Goal: Information Seeking & Learning: Check status

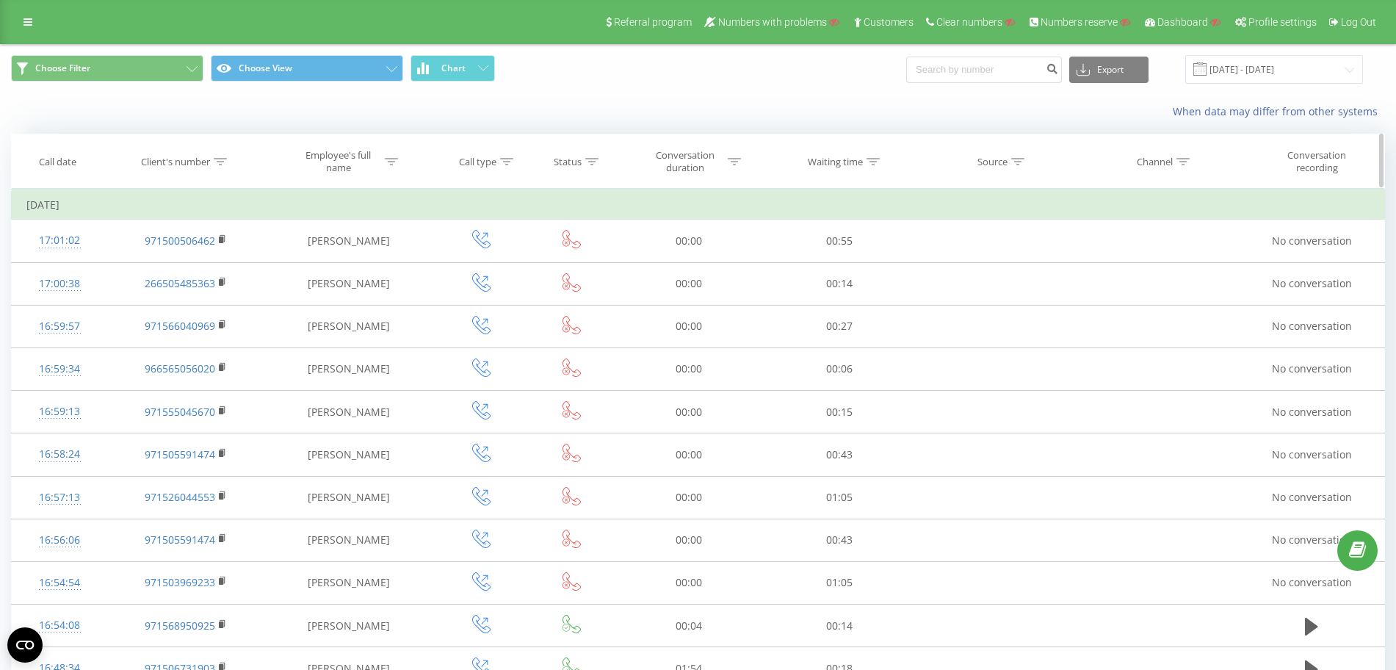
click at [598, 163] on div "Status" at bounding box center [571, 162] width 84 height 12
click at [734, 167] on div at bounding box center [734, 162] width 13 height 12
click at [700, 239] on div at bounding box center [680, 233] width 104 height 14
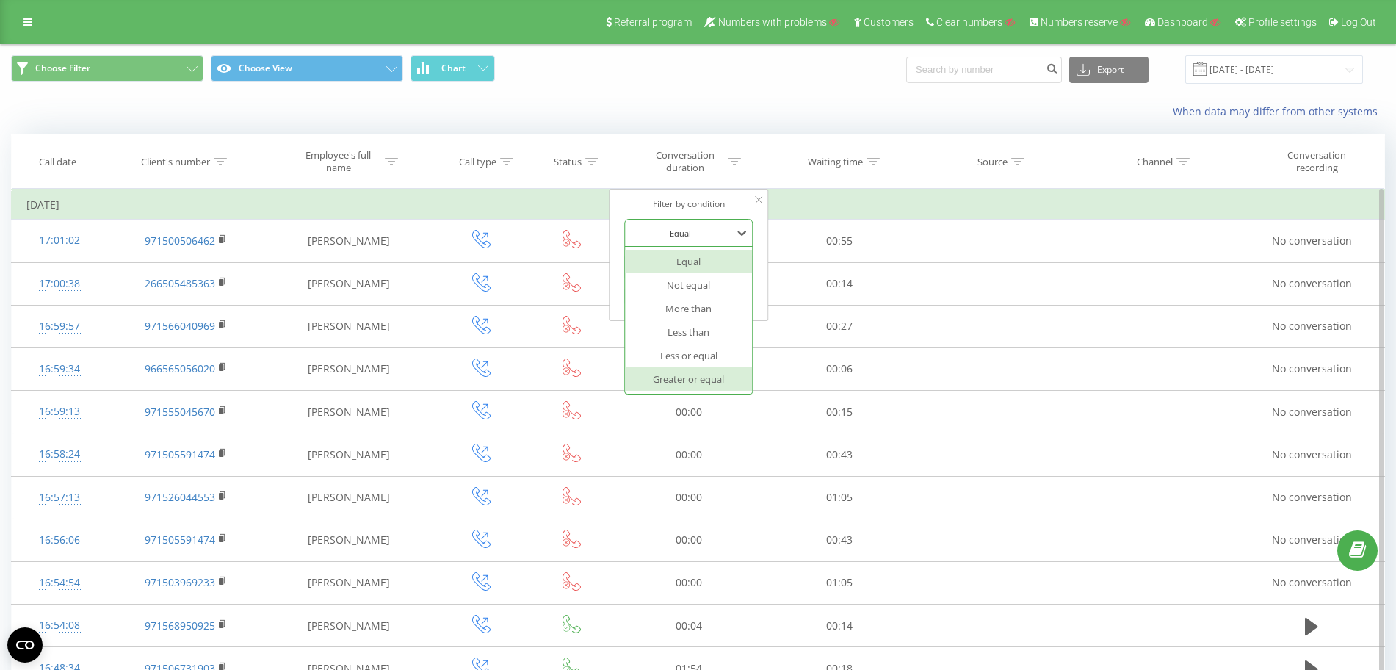
click at [698, 375] on div "Greater or equal" at bounding box center [689, 378] width 128 height 23
drag, startPoint x: 654, startPoint y: 266, endPoint x: 686, endPoint y: 279, distance: 34.2
click at [653, 265] on input "text" at bounding box center [688, 267] width 129 height 26
click at [714, 308] on div "Cancel OK" at bounding box center [688, 296] width 129 height 33
click at [714, 300] on span "OK" at bounding box center [719, 295] width 41 height 23
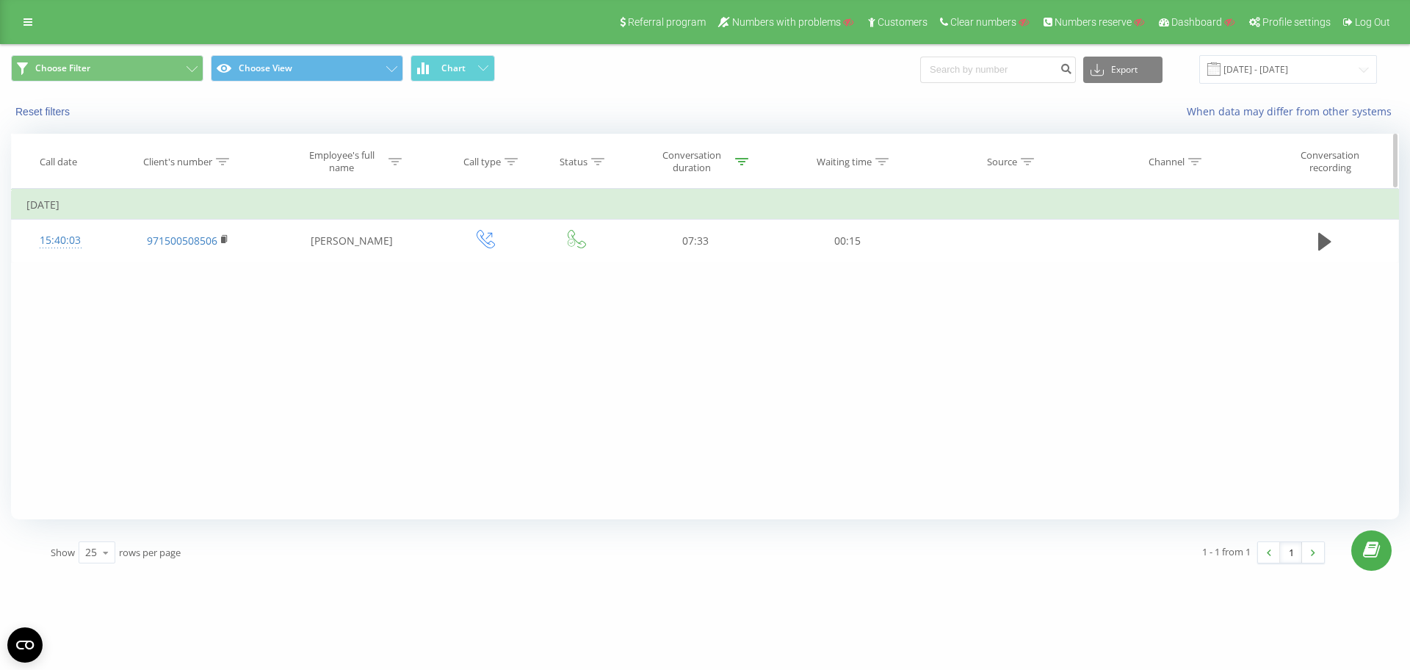
click at [743, 164] on icon at bounding box center [741, 161] width 13 height 7
click at [657, 267] on input "03:00" at bounding box center [695, 267] width 129 height 26
click at [646, 267] on input "03:00" at bounding box center [695, 267] width 129 height 26
click at [640, 266] on input "03:00" at bounding box center [695, 267] width 129 height 26
click at [717, 292] on span "OK" at bounding box center [726, 295] width 41 height 23
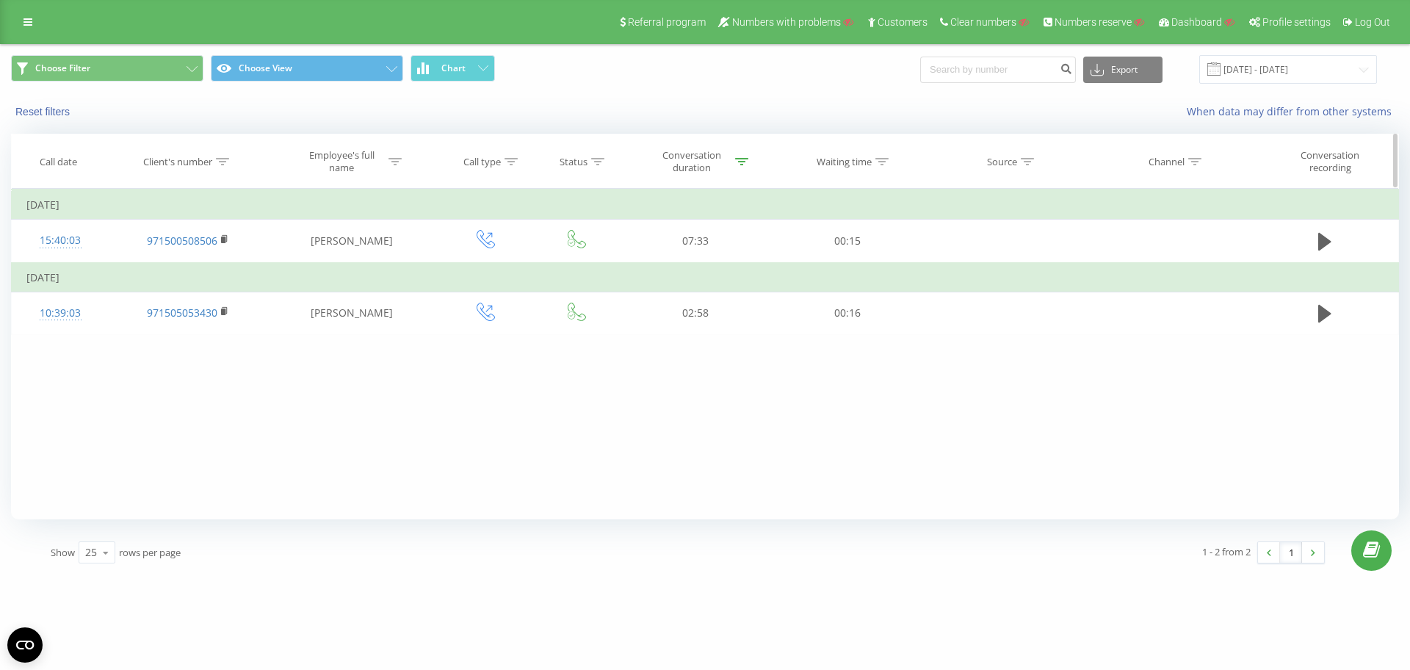
click at [739, 164] on div at bounding box center [741, 162] width 13 height 12
click at [644, 265] on input "02:00" at bounding box center [695, 267] width 129 height 26
type input "01:00"
click at [714, 292] on span "OK" at bounding box center [726, 295] width 41 height 23
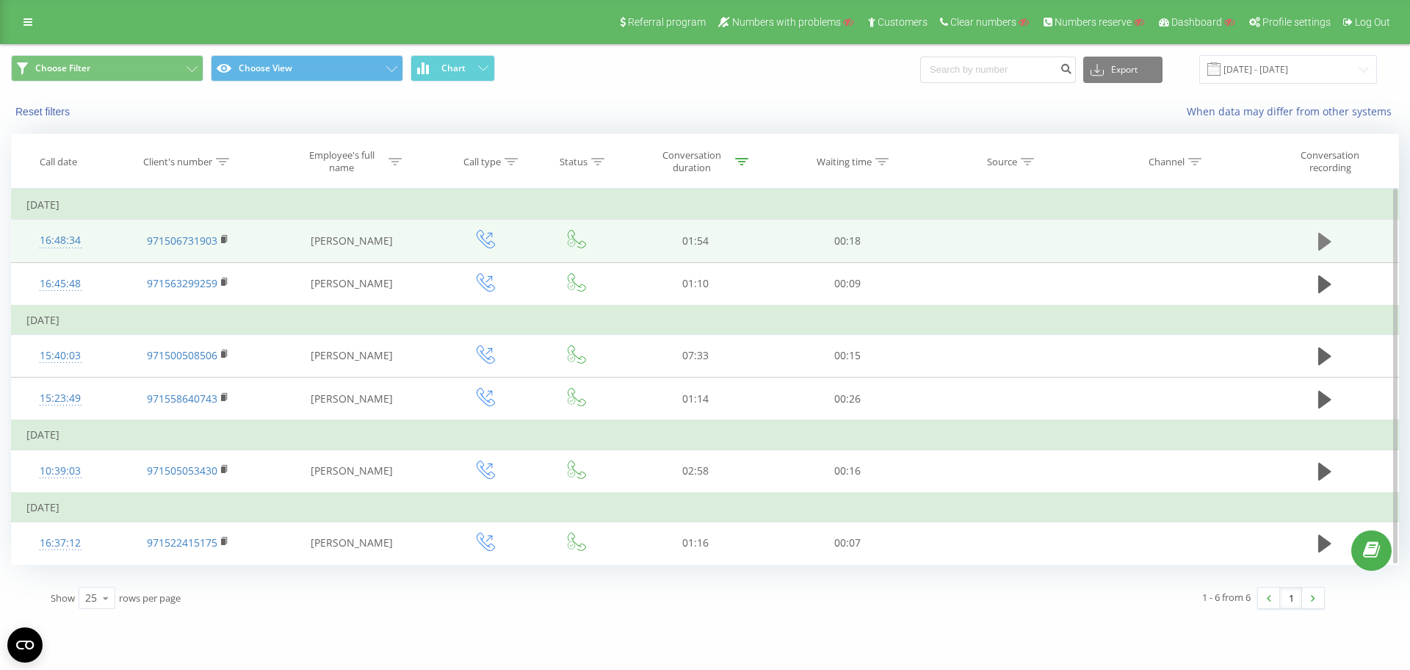
click at [1327, 238] on icon at bounding box center [1324, 242] width 13 height 18
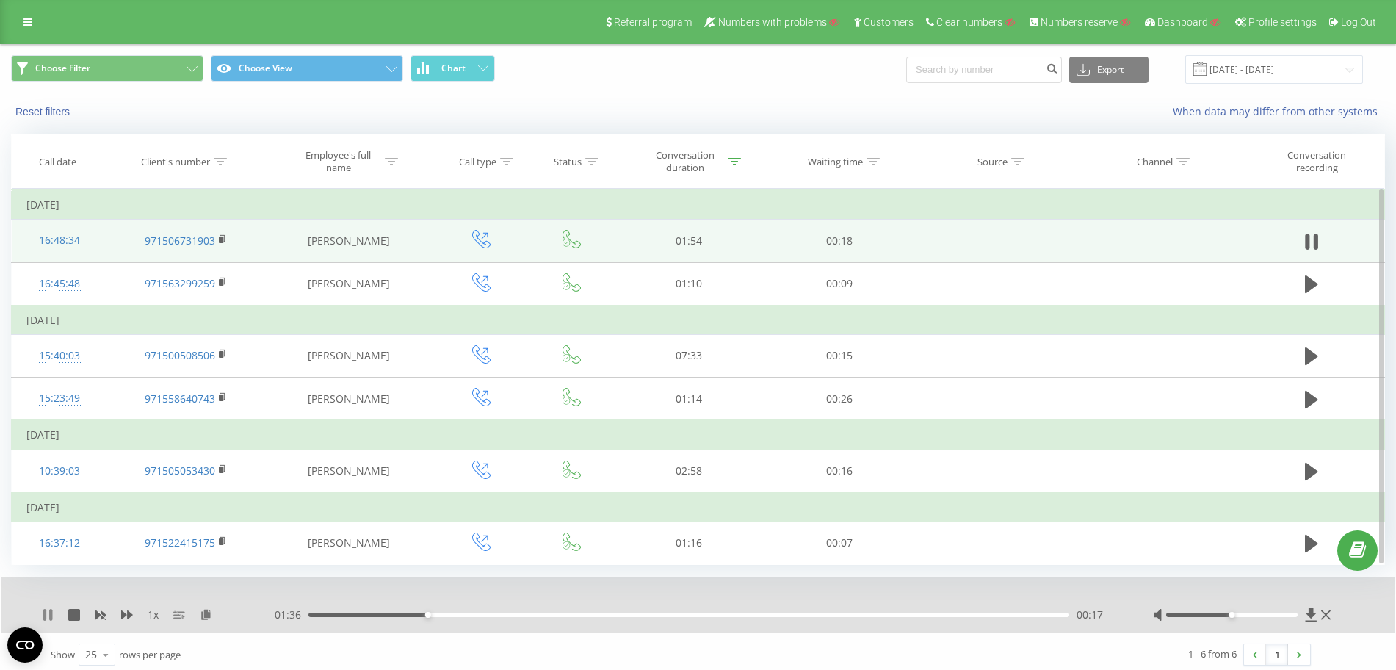
click at [48, 609] on icon at bounding box center [48, 615] width 12 height 12
click at [76, 240] on div "16:48:34" at bounding box center [59, 240] width 67 height 29
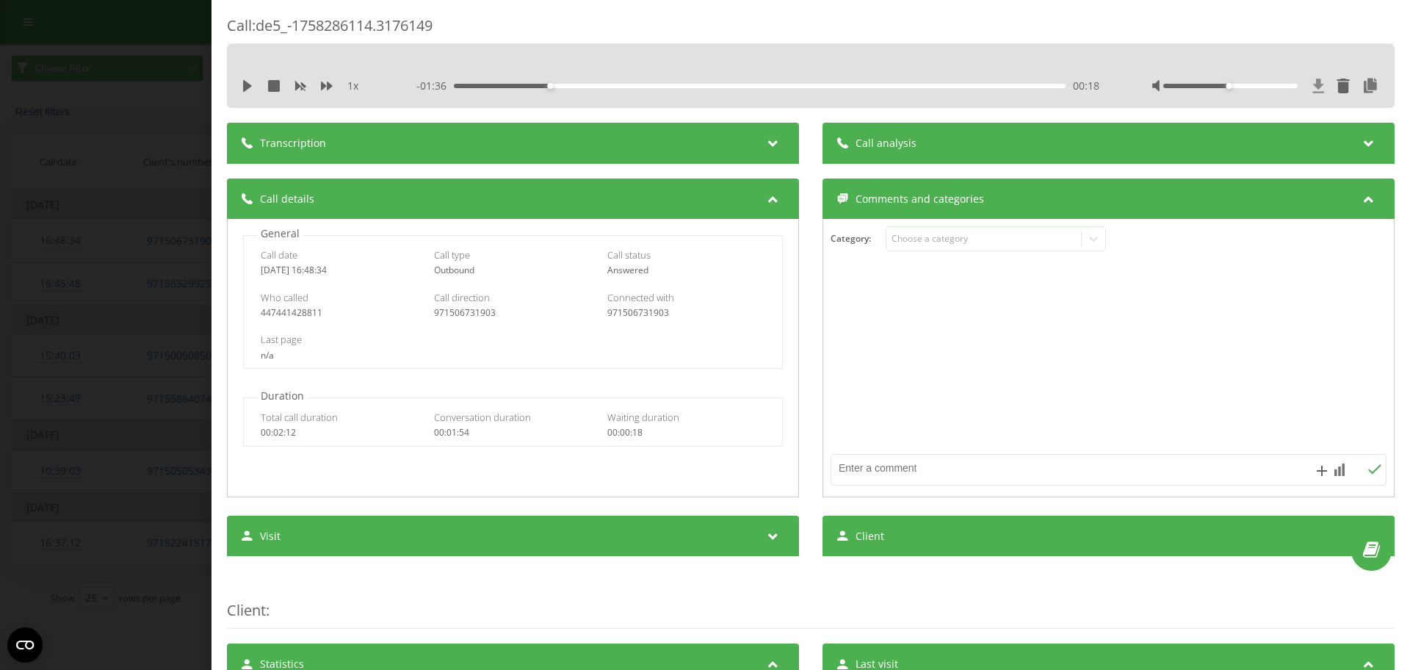
click at [1313, 84] on icon at bounding box center [1318, 86] width 11 height 14
click at [95, 241] on div "Call : de5_-1758286114.3176149 1 x - 01:36 00:18 00:18 Transcription For AI ana…" at bounding box center [705, 335] width 1410 height 670
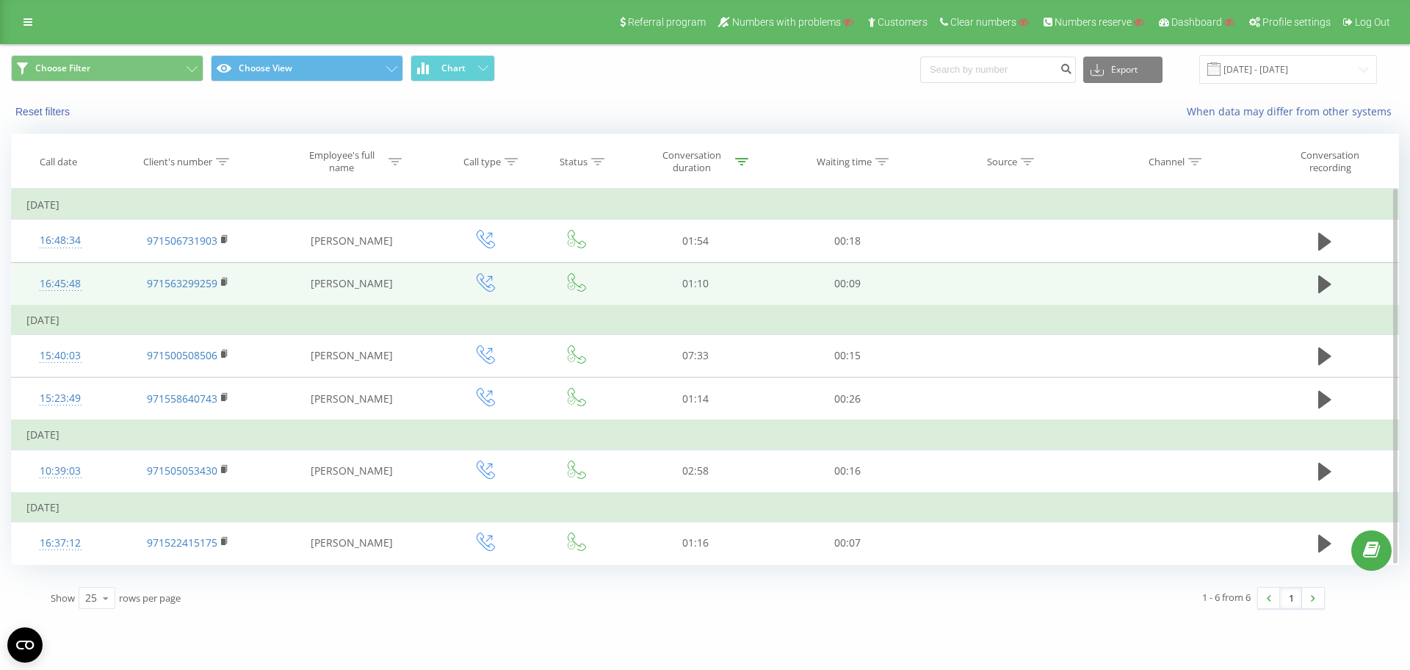
click at [62, 282] on div "16:45:48" at bounding box center [60, 283] width 68 height 29
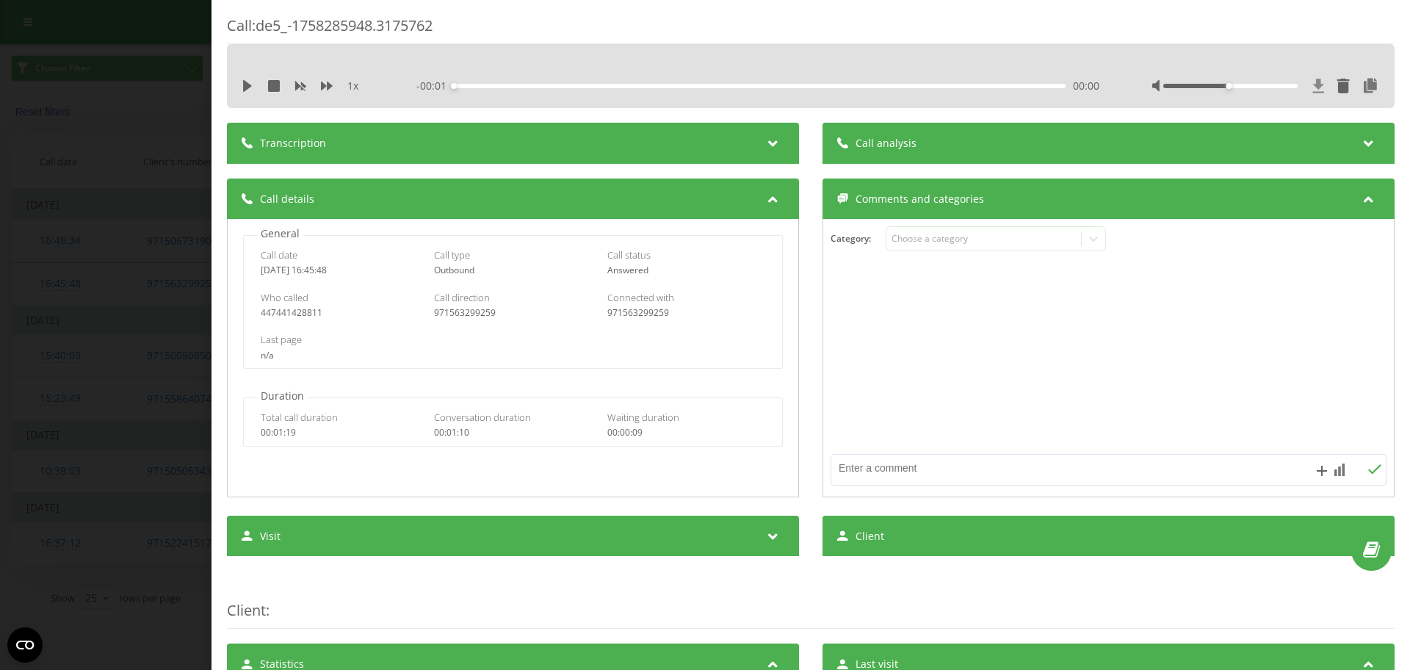
click at [1313, 84] on icon at bounding box center [1318, 86] width 11 height 14
click at [215, 201] on div "Call : de5_-1758285948.3175762 1 x - 01:10 00:00 00:00 Transcription For AI ana…" at bounding box center [810, 335] width 1198 height 670
click at [178, 208] on div "Call : de5_-1758285948.3175762 1 x - 01:10 00:00 00:00 Transcription For AI ana…" at bounding box center [705, 335] width 1410 height 670
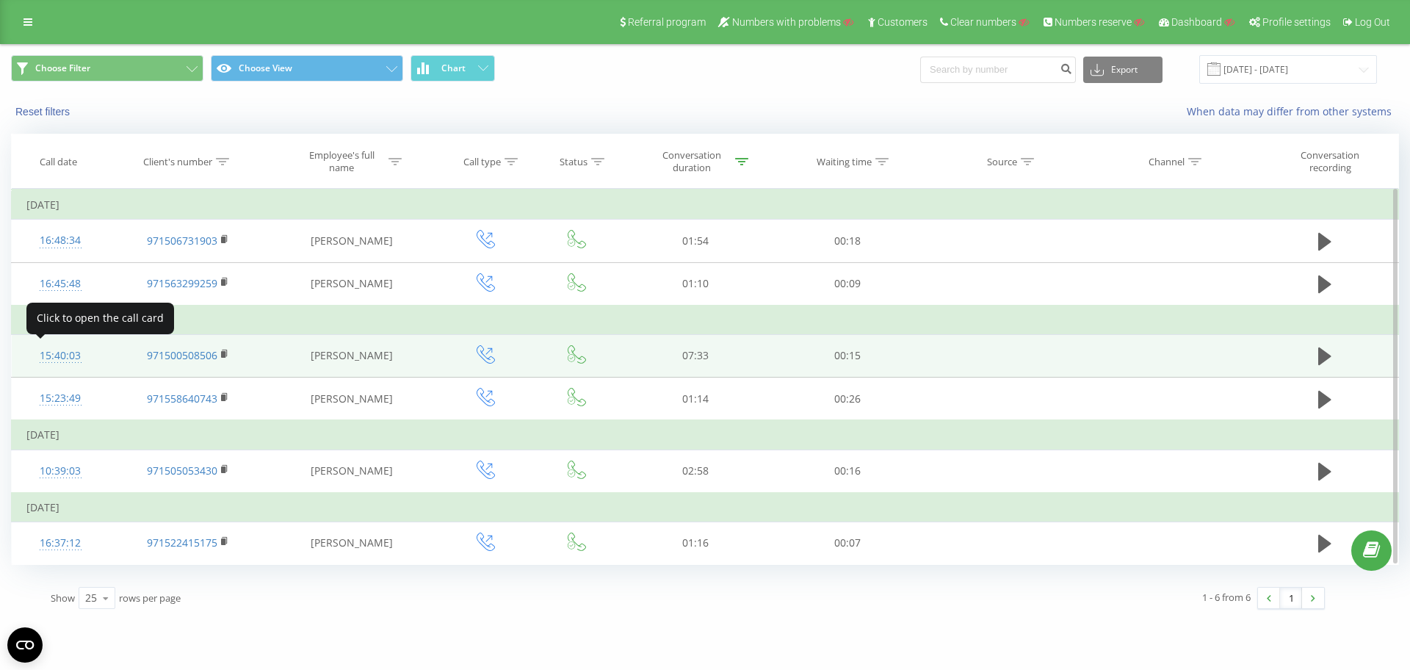
click at [35, 353] on div "15:40:03" at bounding box center [60, 355] width 68 height 29
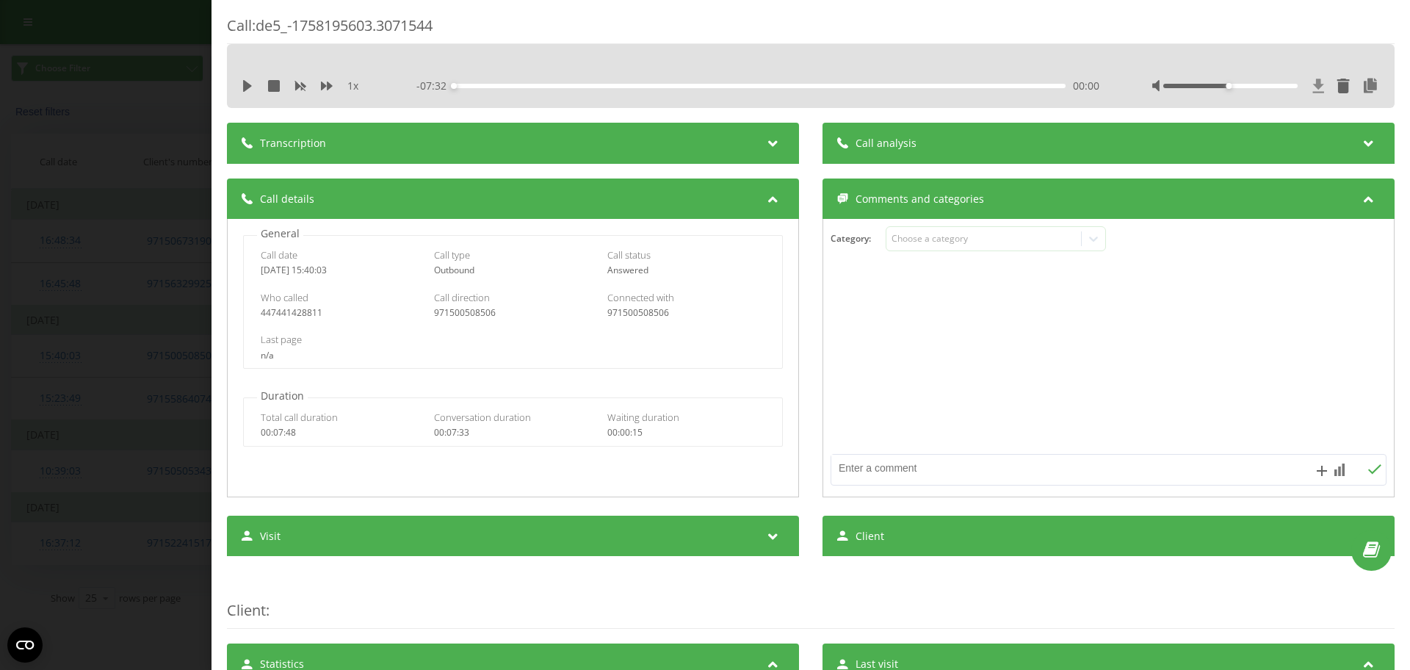
click at [1313, 82] on icon at bounding box center [1318, 86] width 11 height 14
click at [158, 217] on div "Call : de5_-1758195603.3071544 1 x - 07:32 00:00 00:00 Transcription For AI ana…" at bounding box center [705, 335] width 1410 height 670
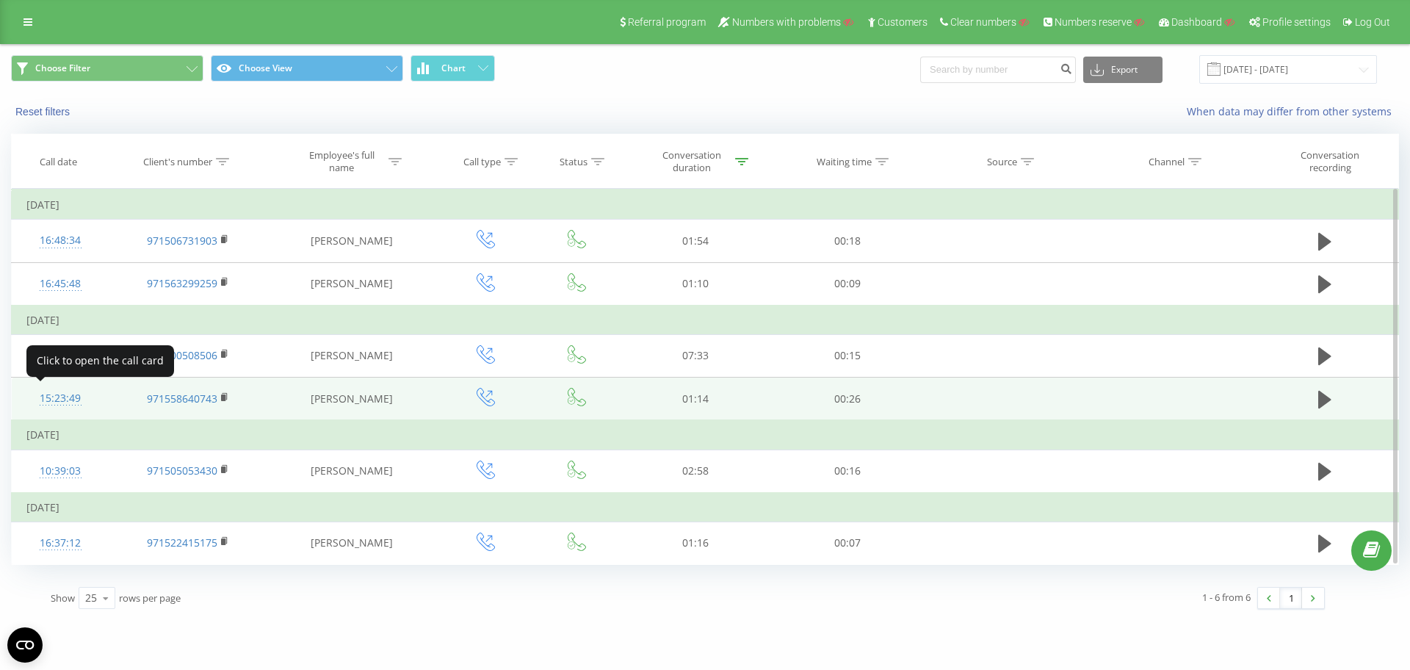
click at [71, 406] on div "15:23:49" at bounding box center [60, 398] width 68 height 29
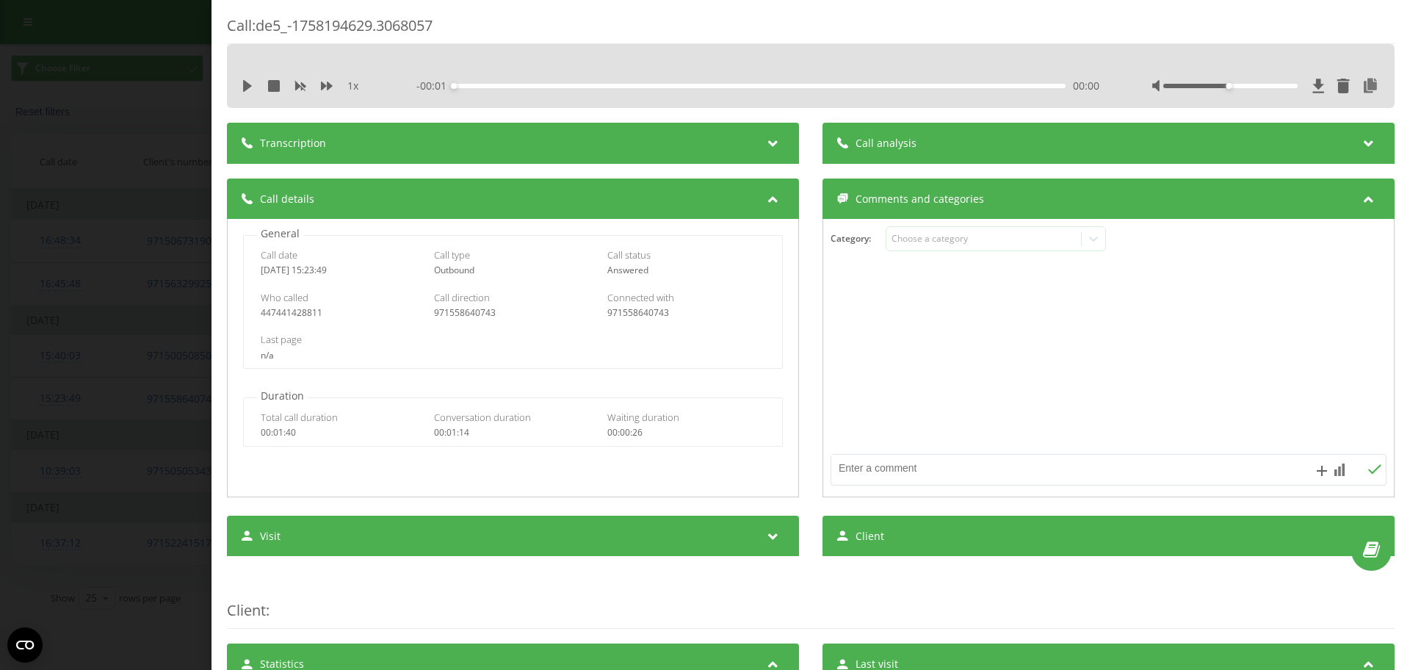
click at [1256, 37] on div "Call : de5_-1758194629.3068057" at bounding box center [810, 29] width 1167 height 29
click at [1313, 82] on icon at bounding box center [1318, 86] width 11 height 14
click at [79, 291] on div "Call : de5_-1758194629.3068057 1 x - 01:14 00:00 00:00 Transcription For AI ana…" at bounding box center [705, 335] width 1410 height 670
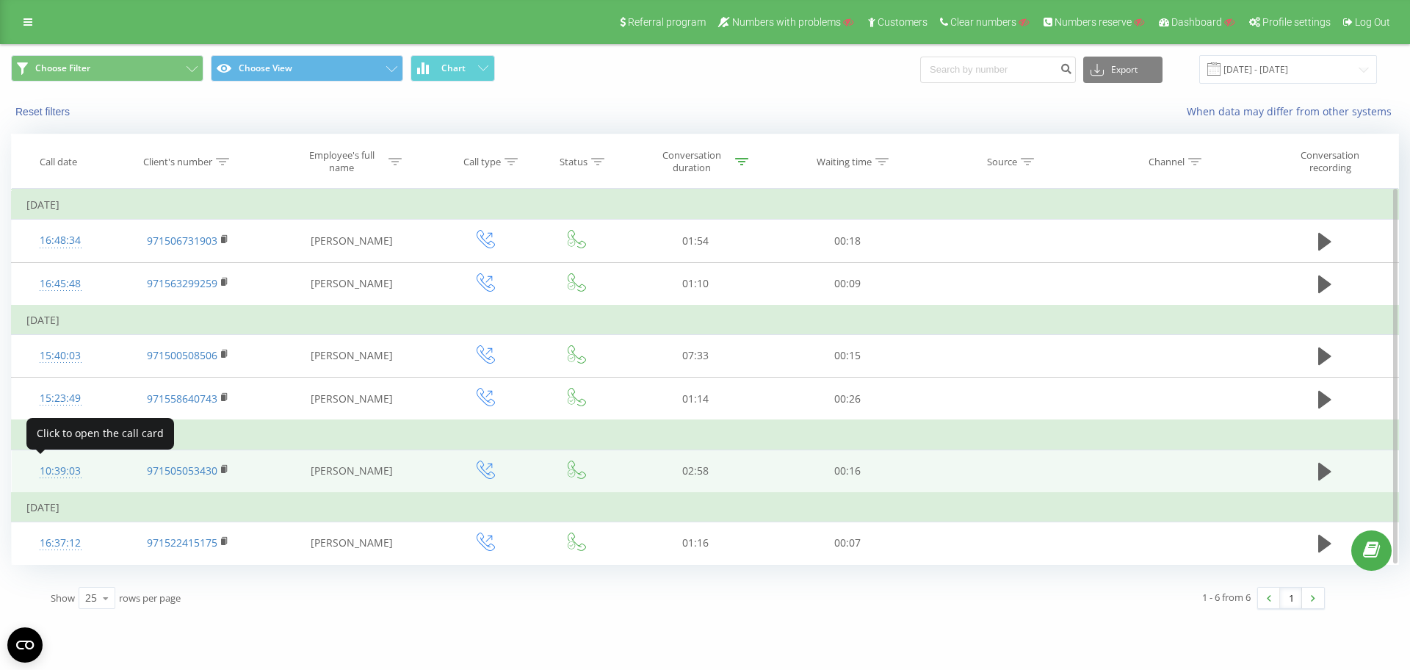
click at [57, 473] on div "10:39:03" at bounding box center [60, 471] width 68 height 29
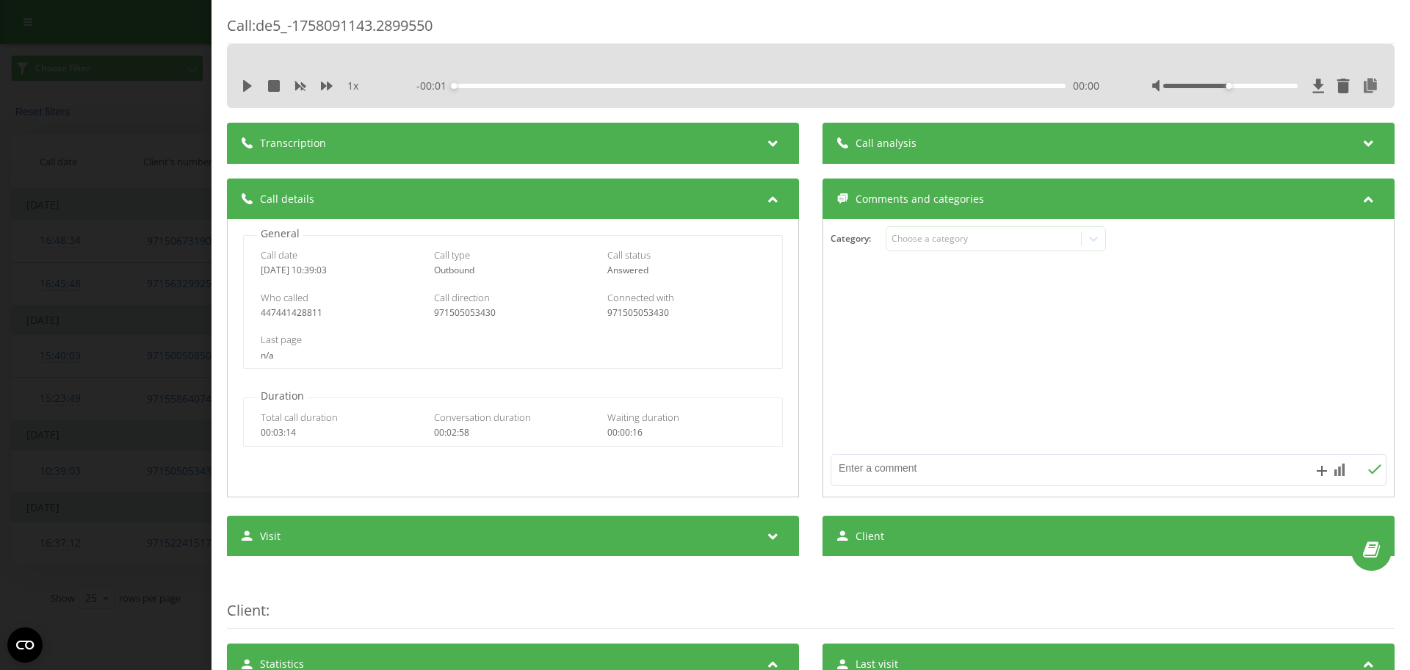
click at [1250, 33] on div "Call : de5_-1758091143.2899550" at bounding box center [810, 29] width 1167 height 29
click at [1313, 80] on icon at bounding box center [1318, 86] width 11 height 14
click at [107, 109] on div "Call : de5_-1758091143.2899550 1 x - 02:58 00:00 00:00 Transcription For AI ana…" at bounding box center [705, 335] width 1410 height 670
